Goal: Communication & Community: Answer question/provide support

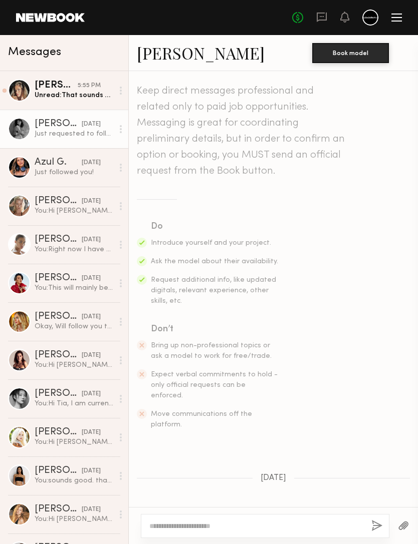
scroll to position [613, 0]
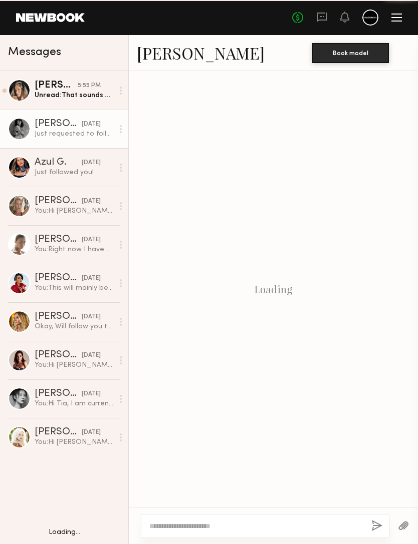
scroll to position [537, 0]
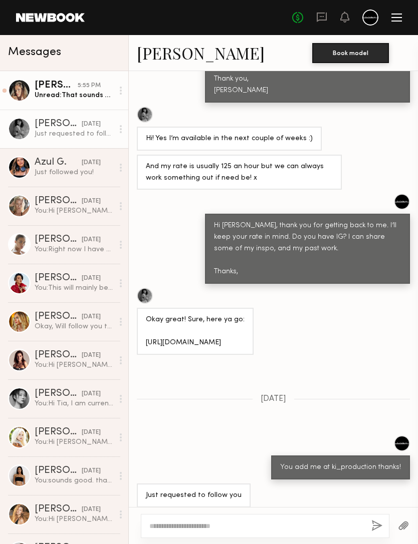
click at [59, 95] on div "Unread: That sounds great! Whenever you want to shoot with me let me know" at bounding box center [74, 96] width 79 height 10
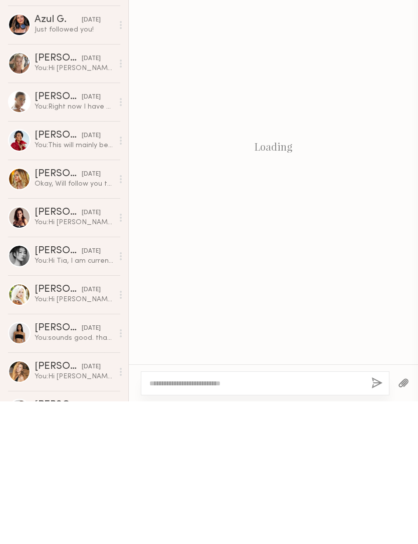
scroll to position [447, 0]
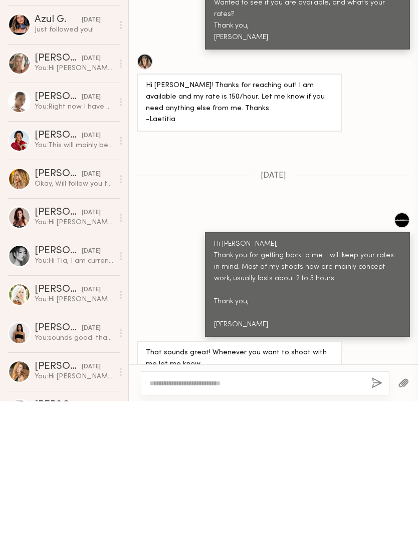
click at [146, 196] on div at bounding box center [145, 204] width 16 height 16
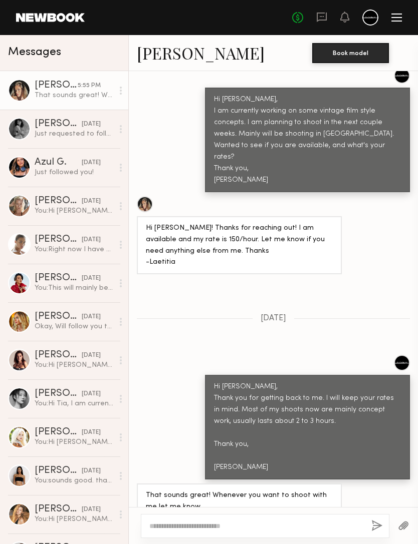
click at [299, 521] on textarea at bounding box center [256, 526] width 214 height 10
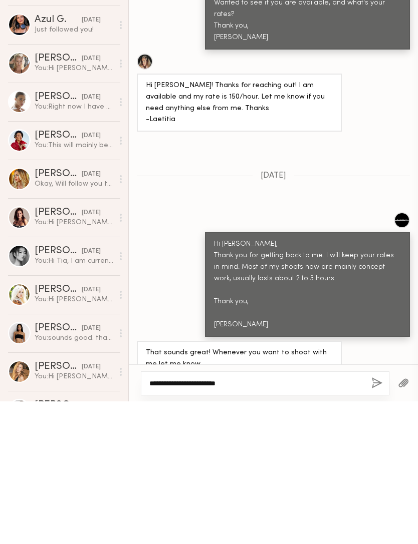
type textarea "**********"
click at [381, 520] on button "button" at bounding box center [376, 526] width 11 height 13
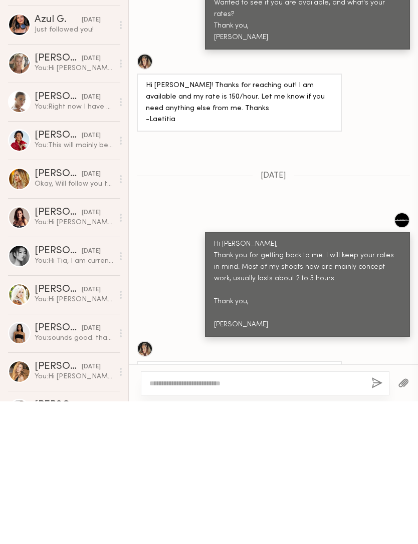
scroll to position [571, 0]
